Goal: Task Accomplishment & Management: Use online tool/utility

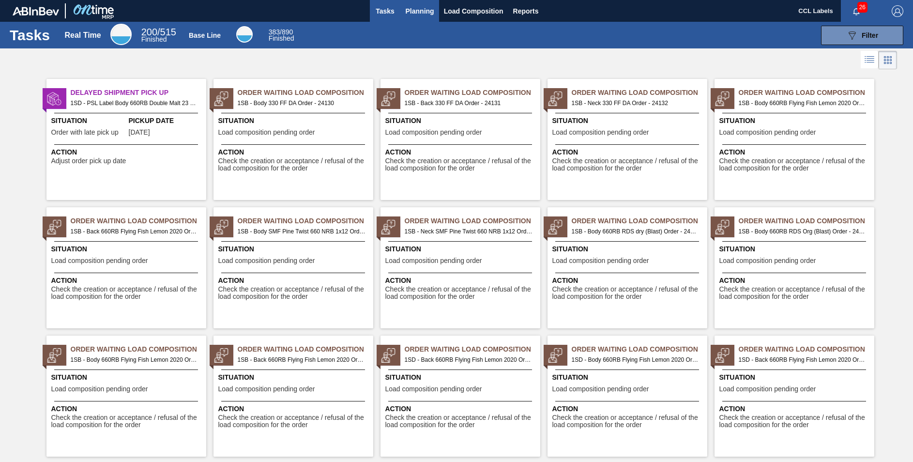
click at [431, 6] on span "Planning" at bounding box center [420, 11] width 29 height 12
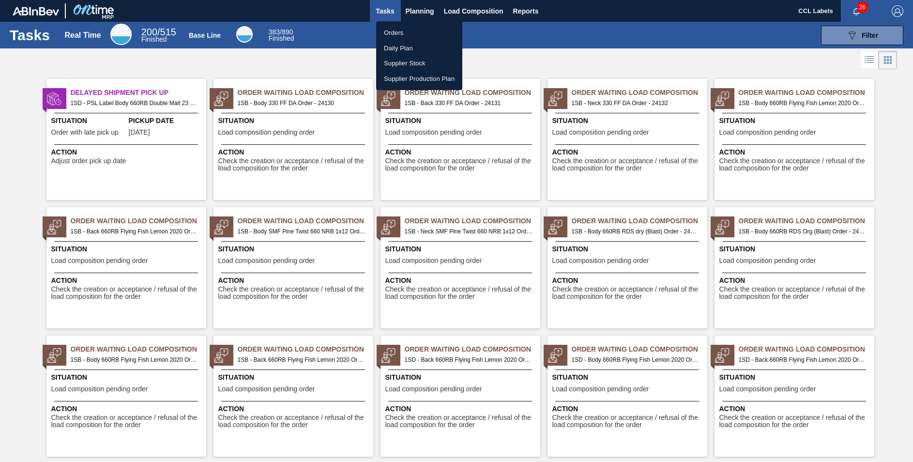
click at [396, 36] on li "Orders" at bounding box center [419, 32] width 86 height 15
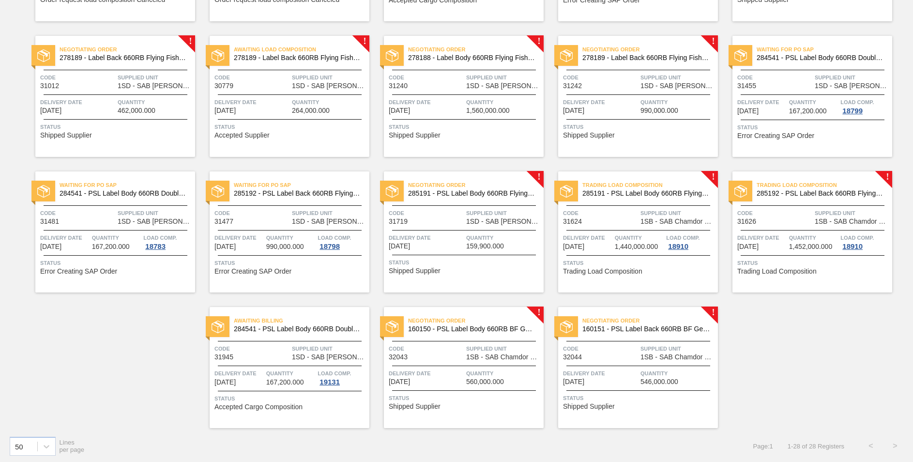
scroll to position [459, 0]
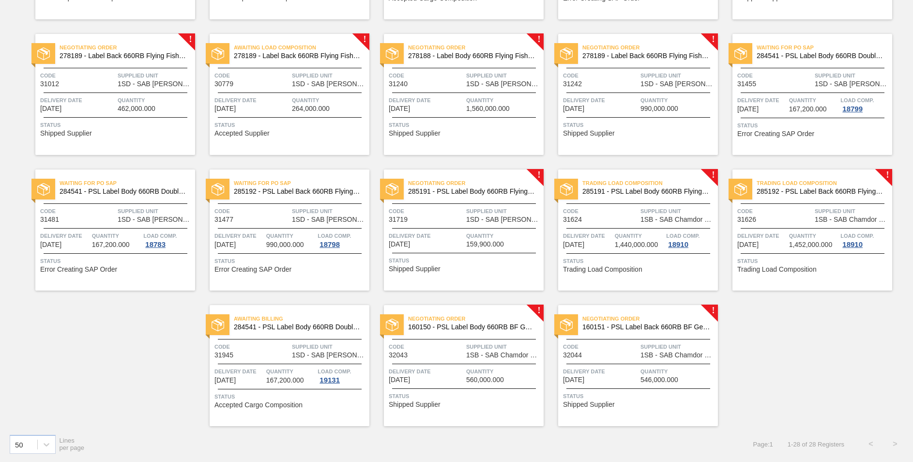
click at [465, 326] on span "160150 - PSL Label Body 660RB BF Gen (Indepen" at bounding box center [472, 326] width 128 height 7
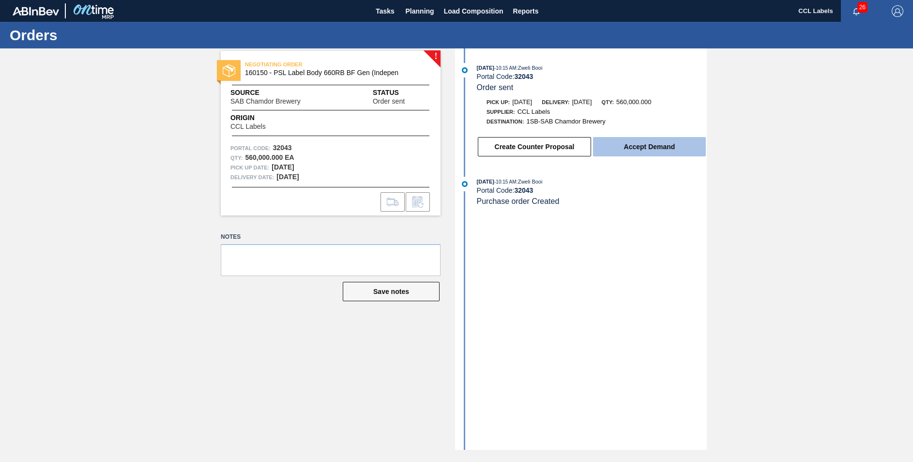
click at [612, 144] on button "Accept Demand" at bounding box center [649, 146] width 113 height 19
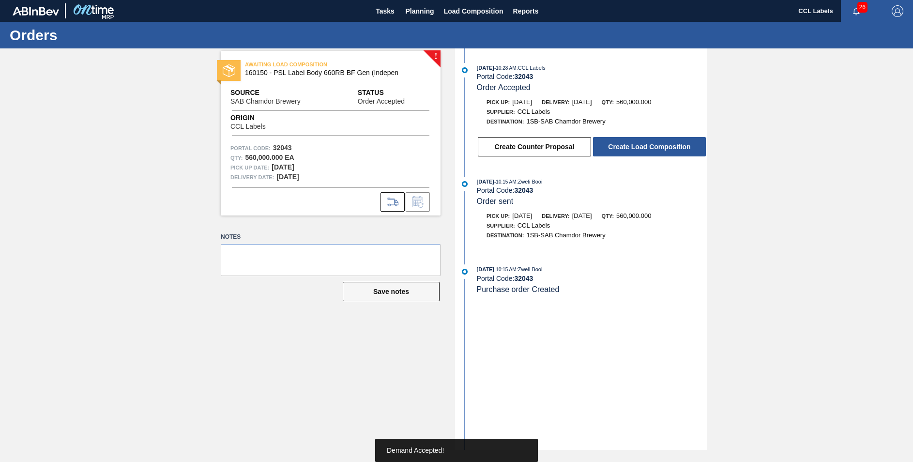
drag, startPoint x: 415, startPoint y: 8, endPoint x: 415, endPoint y: 28, distance: 20.3
click at [415, 9] on span "Planning" at bounding box center [420, 11] width 29 height 12
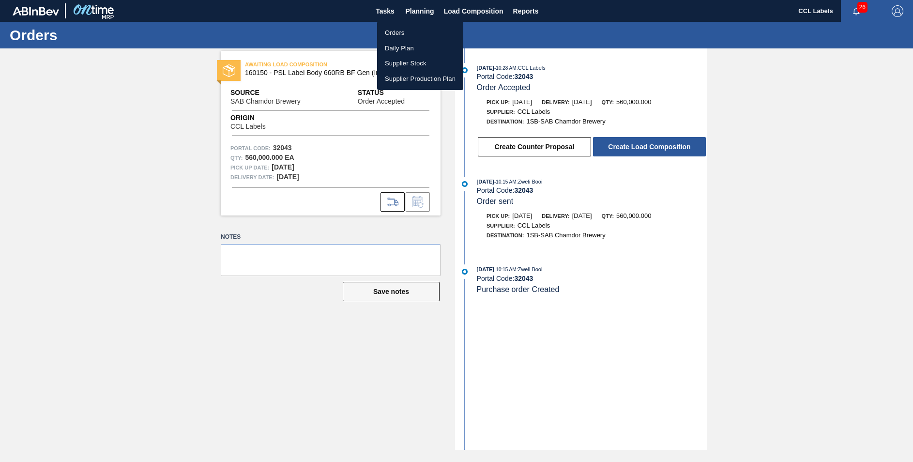
click at [414, 34] on li "Orders" at bounding box center [420, 32] width 86 height 15
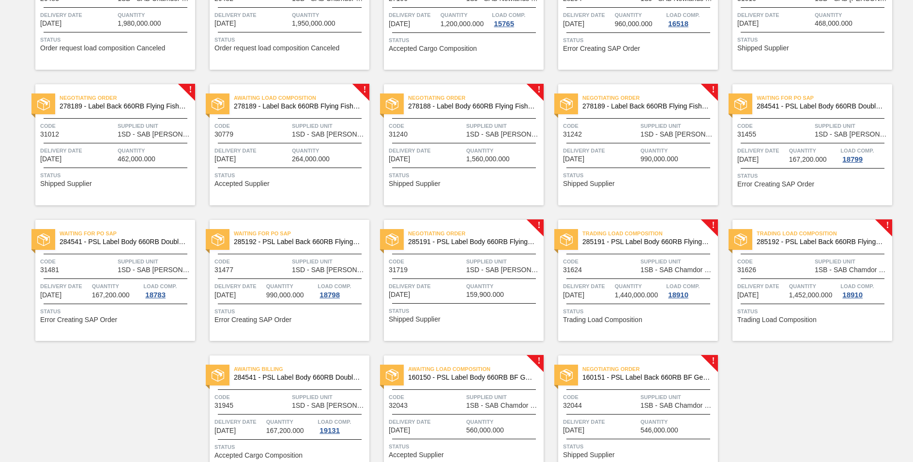
scroll to position [459, 0]
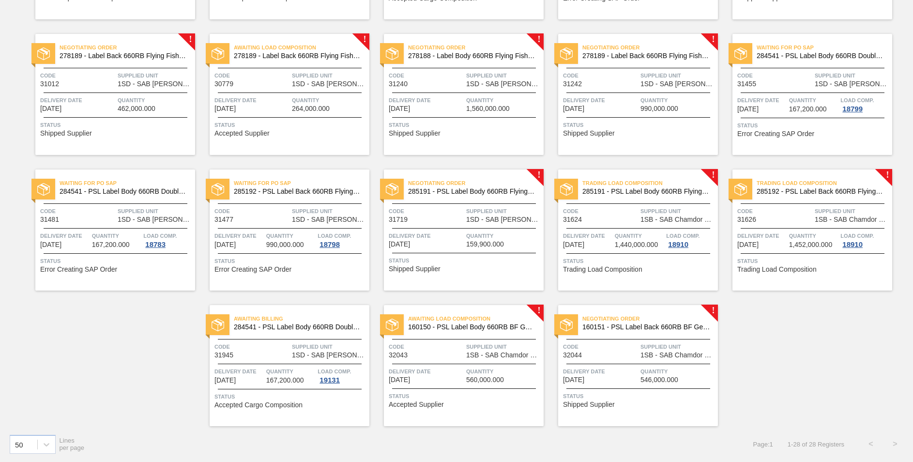
click at [680, 319] on span "Negotiating Order" at bounding box center [650, 319] width 136 height 10
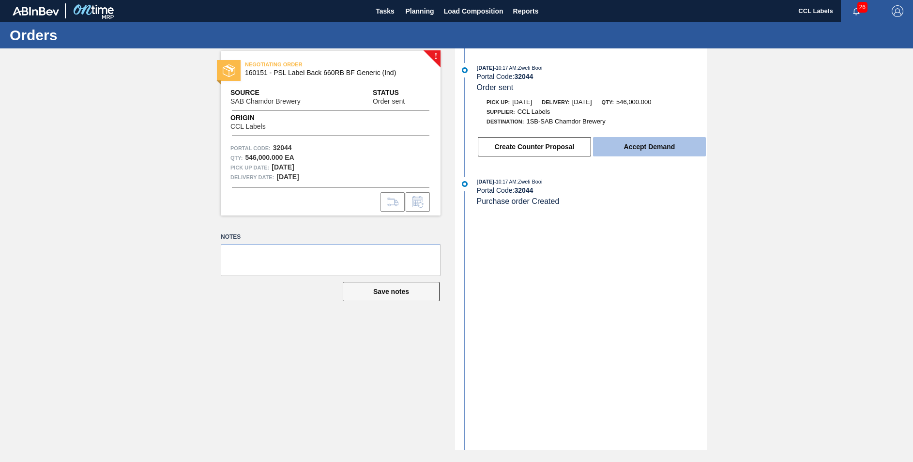
click at [657, 150] on button "Accept Demand" at bounding box center [649, 146] width 113 height 19
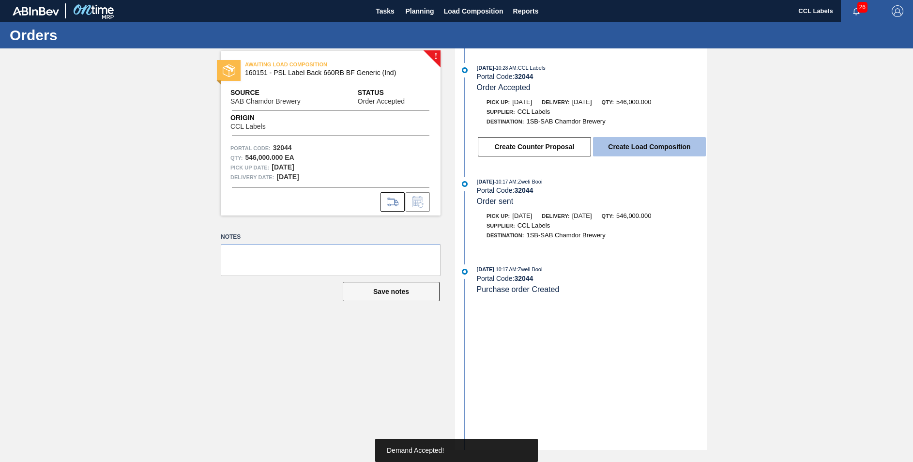
click at [661, 145] on button "Create Load Composition" at bounding box center [649, 146] width 113 height 19
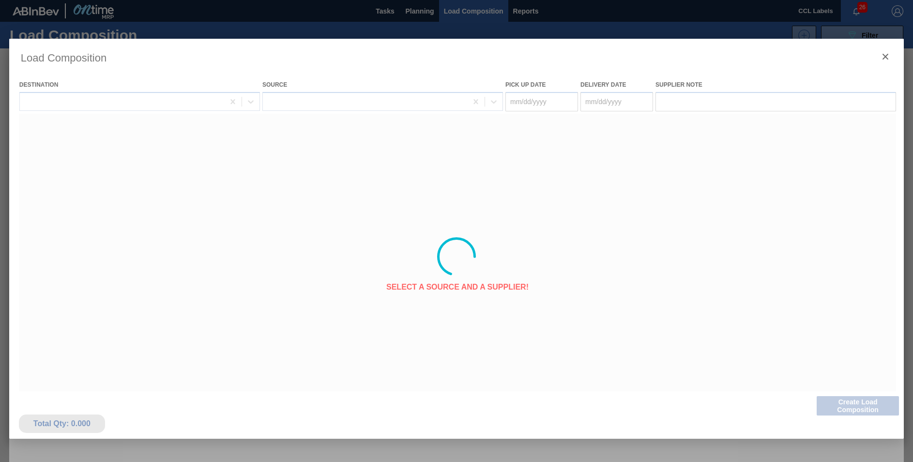
type Date "[DATE]"
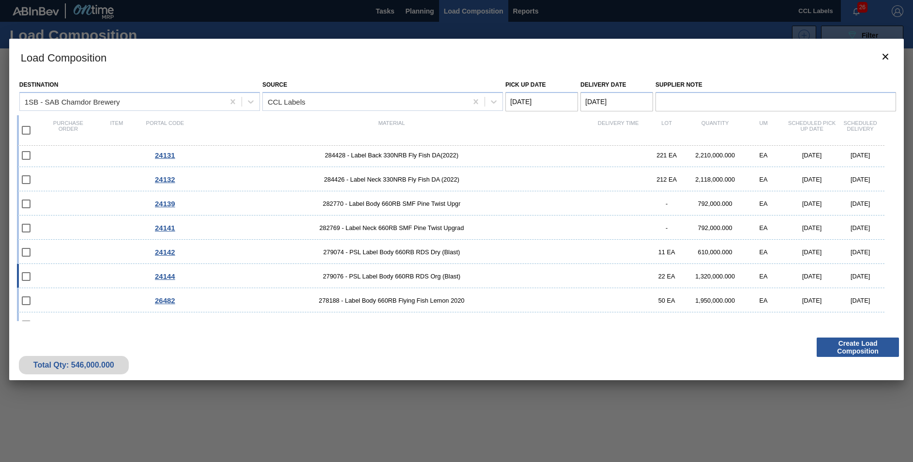
scroll to position [187, 0]
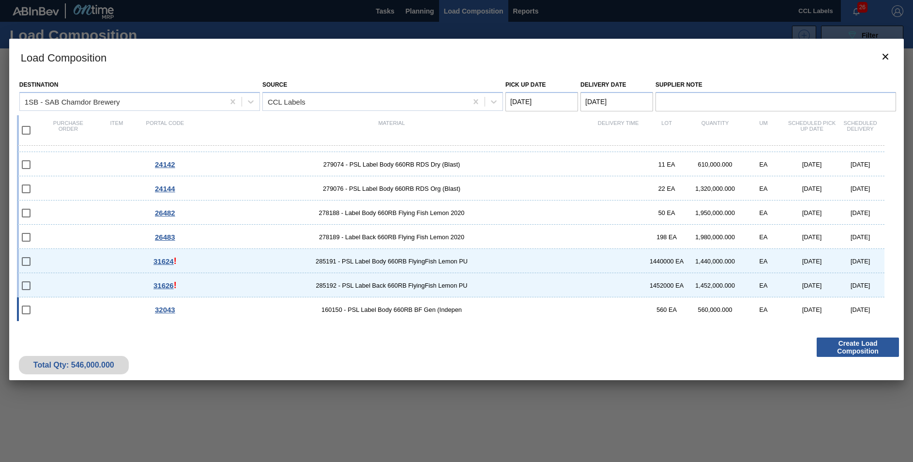
click at [40, 309] on div at bounding box center [32, 310] width 23 height 20
checkbox input "true"
click at [874, 352] on button "Create Load Composition" at bounding box center [858, 346] width 82 height 19
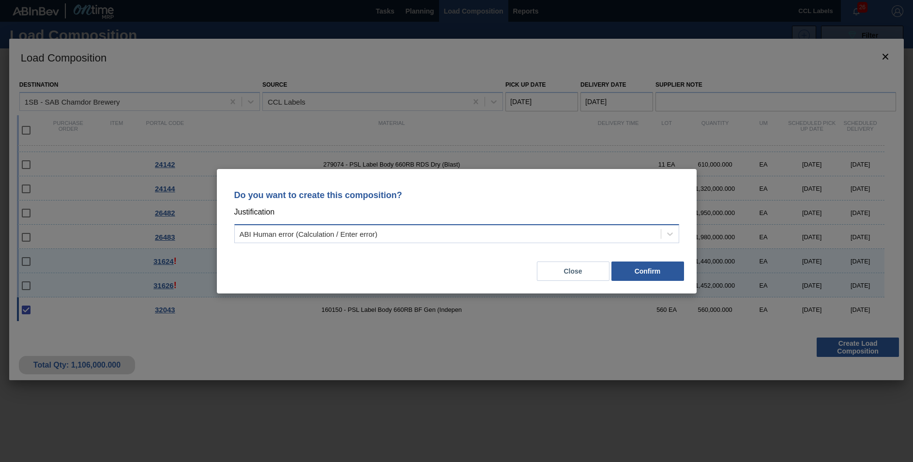
click at [366, 228] on div "ABI Human error (Calculation / Enter error)" at bounding box center [448, 234] width 426 height 14
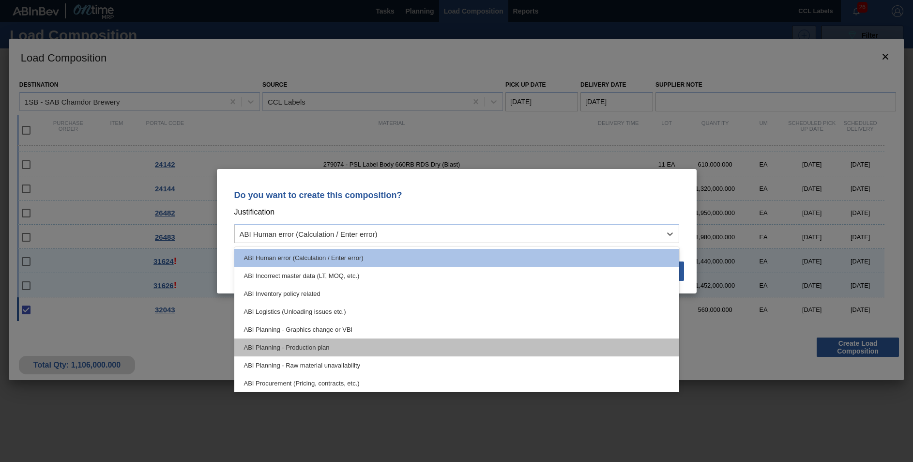
click at [338, 349] on div "ABI Planning - Production plan" at bounding box center [456, 347] width 445 height 18
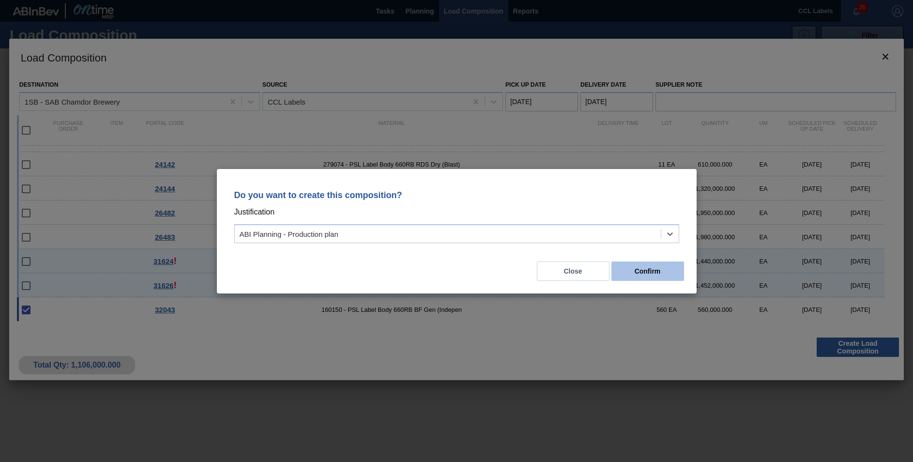
click at [661, 271] on button "Confirm" at bounding box center [647, 270] width 73 height 19
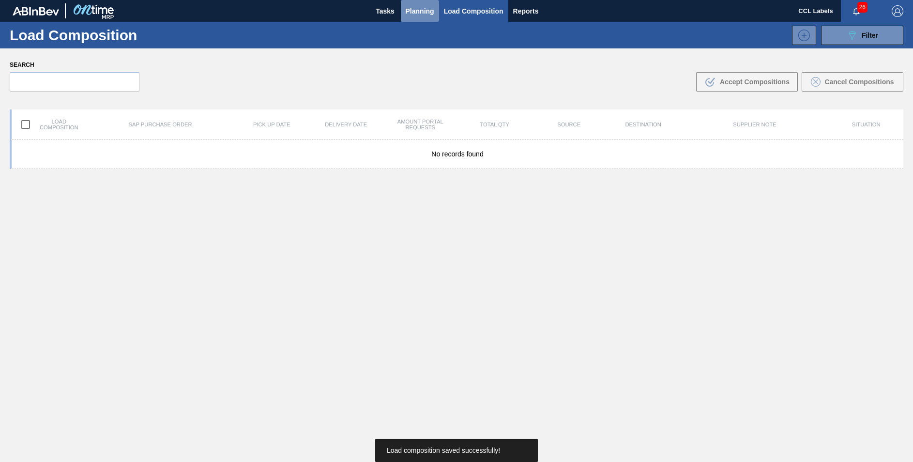
click at [416, 7] on span "Planning" at bounding box center [420, 11] width 29 height 12
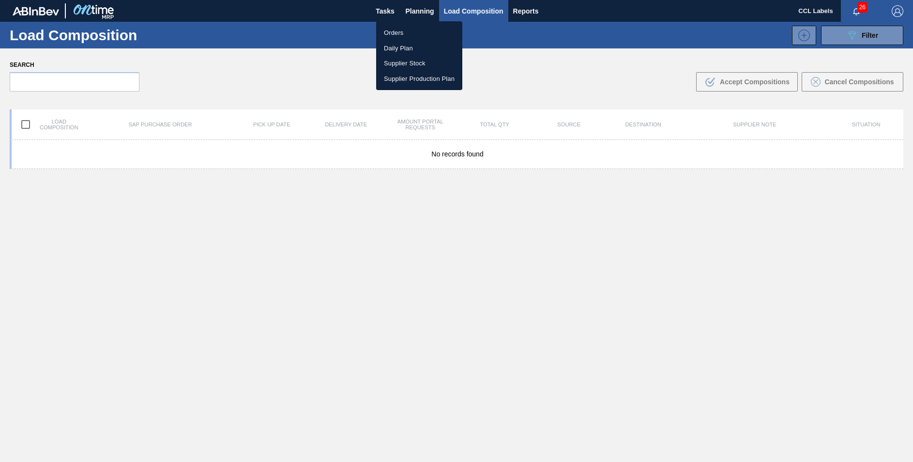
drag, startPoint x: 404, startPoint y: 27, endPoint x: 409, endPoint y: 58, distance: 31.4
click at [403, 27] on li "Orders" at bounding box center [419, 32] width 86 height 15
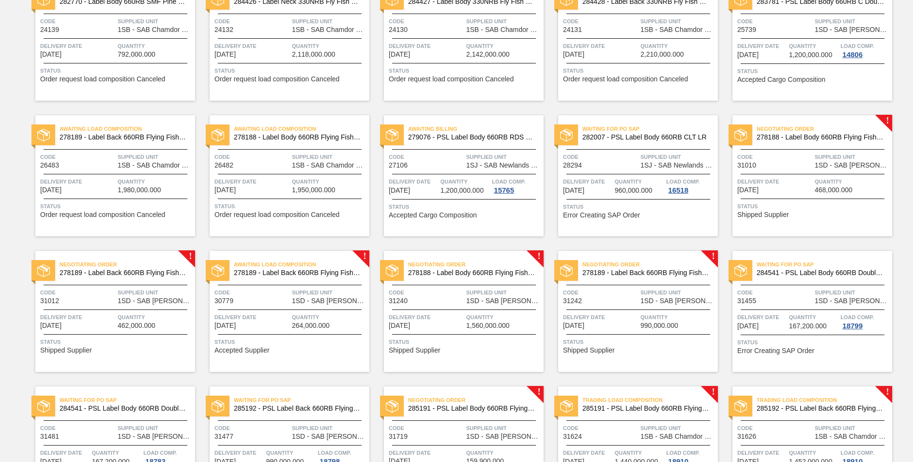
scroll to position [459, 0]
